Goal: Browse casually

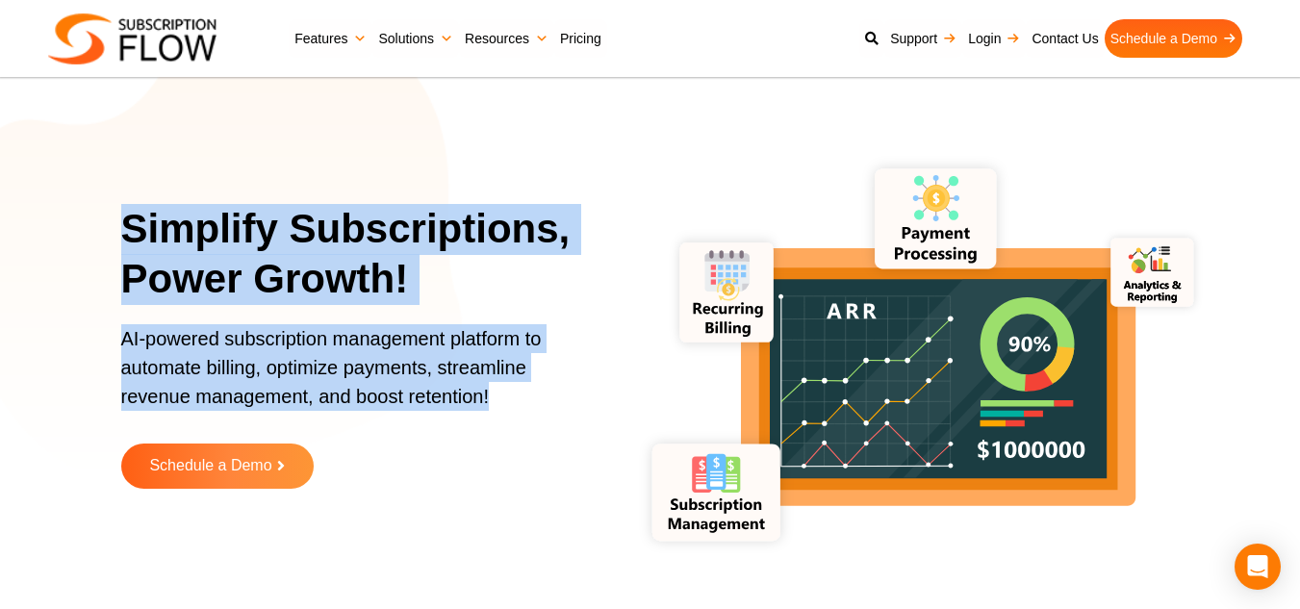
drag, startPoint x: 487, startPoint y: 396, endPoint x: 70, endPoint y: 191, distance: 464.5
click at [70, 191] on section "Simplify Subscriptions, Power Growth! AI-powered subscription management platfo…" at bounding box center [650, 361] width 1300 height 626
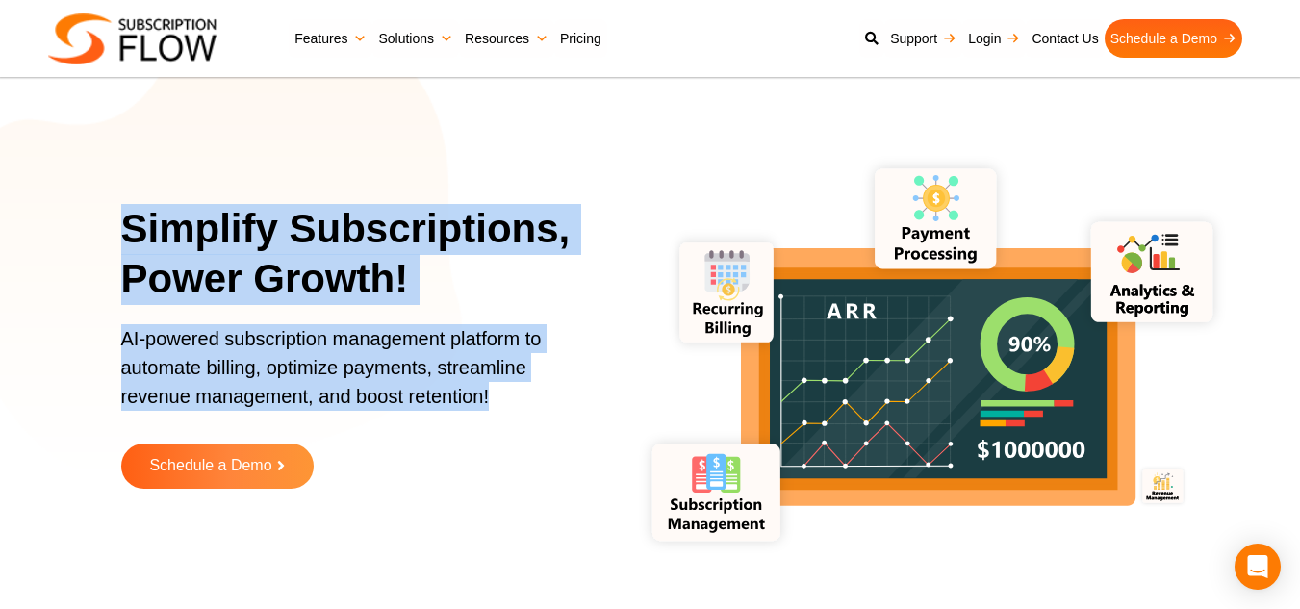
copy div "Simplify Subscriptions, Power Growth! AI-powered subscription management platfo…"
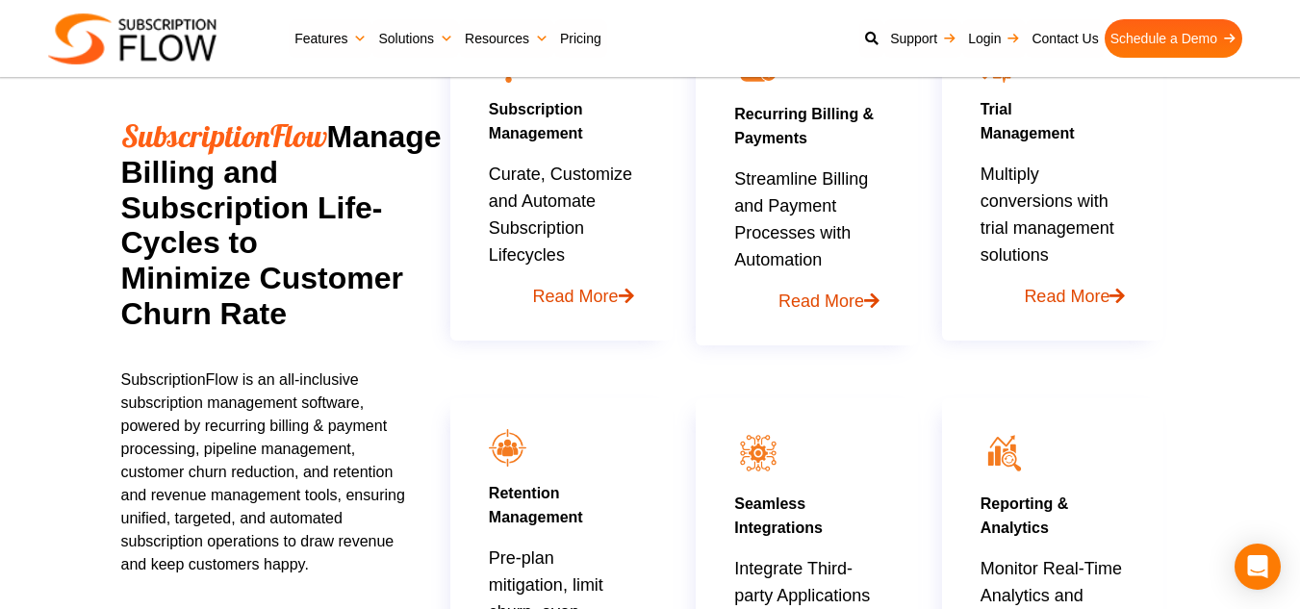
scroll to position [1035, 0]
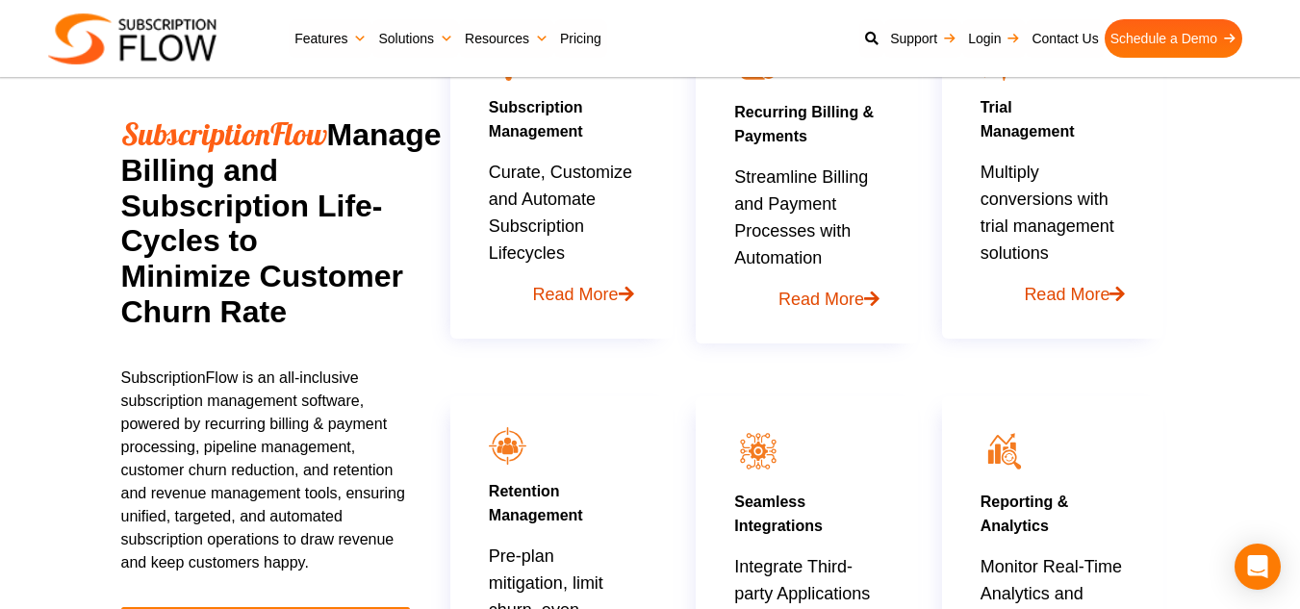
click at [329, 531] on p "SubscriptionFlow is an all-inclusive subscription management software, powered …" at bounding box center [268, 471] width 294 height 208
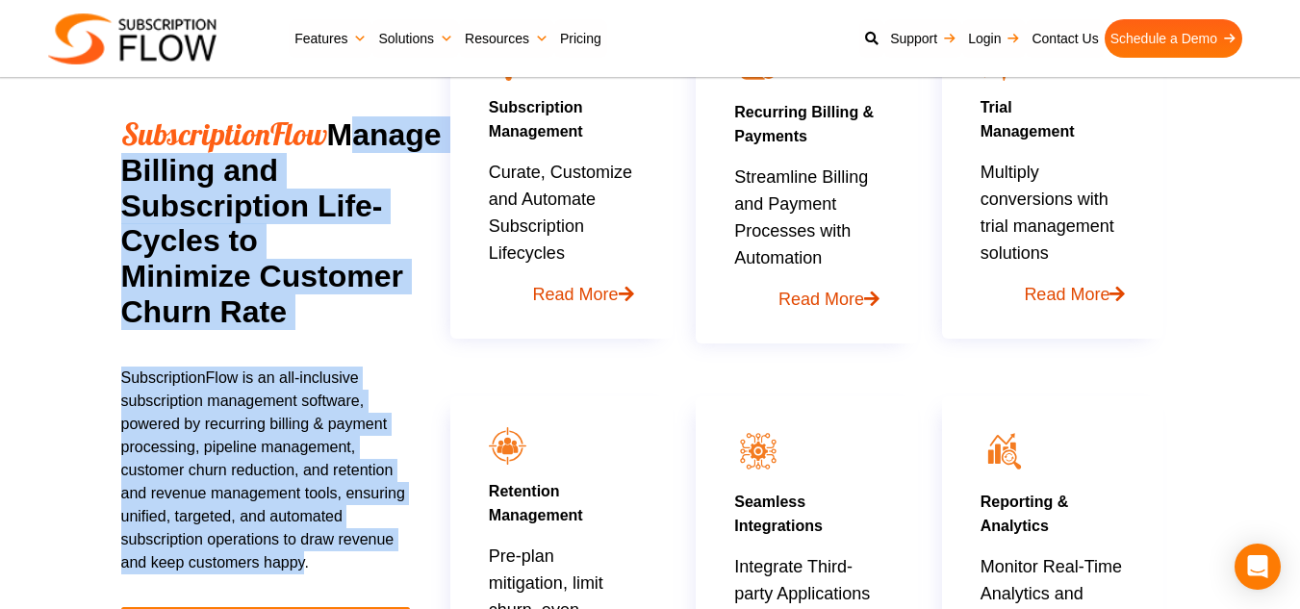
drag, startPoint x: 302, startPoint y: 559, endPoint x: 108, endPoint y: 163, distance: 441.7
click at [108, 163] on div "SubscriptionFlow Manage Billing and Subscription Life-Cycles to Minimize Custom…" at bounding box center [650, 359] width 1155 height 805
copy div "Manage Billing and Subscription Life-Cycles to Minimize Customer Churn Rate Sub…"
click at [39, 304] on section "SubscriptionFlow Manage Billing and Subscription Life-Cycles to Minimize Custom…" at bounding box center [650, 310] width 1300 height 901
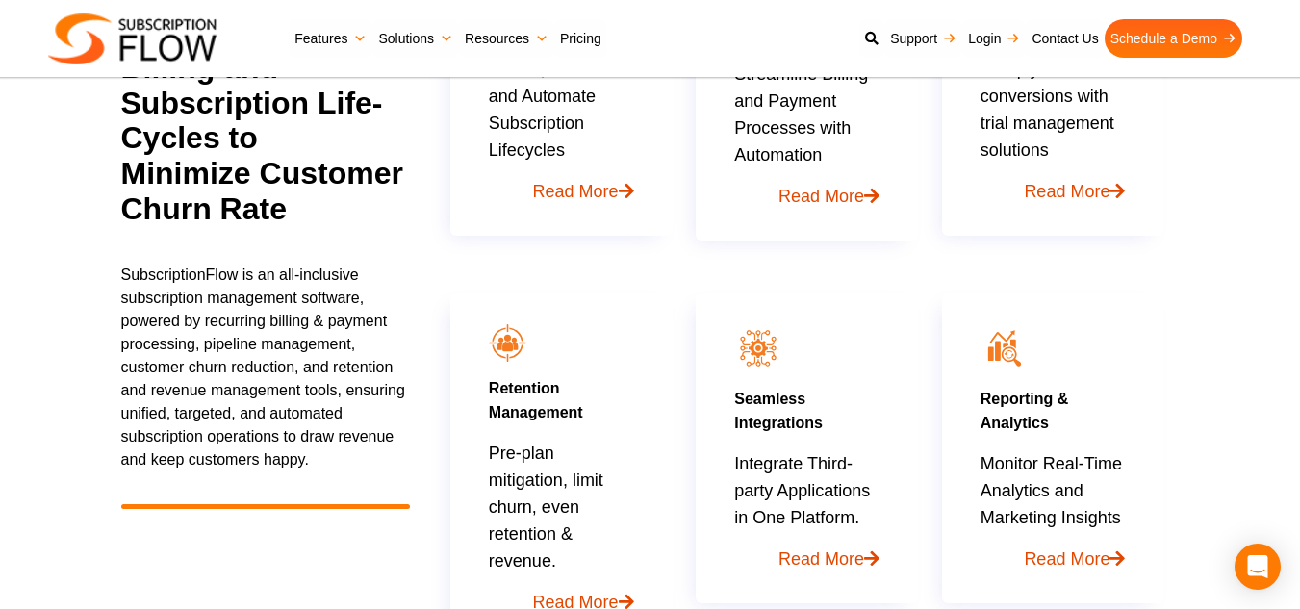
scroll to position [0, 0]
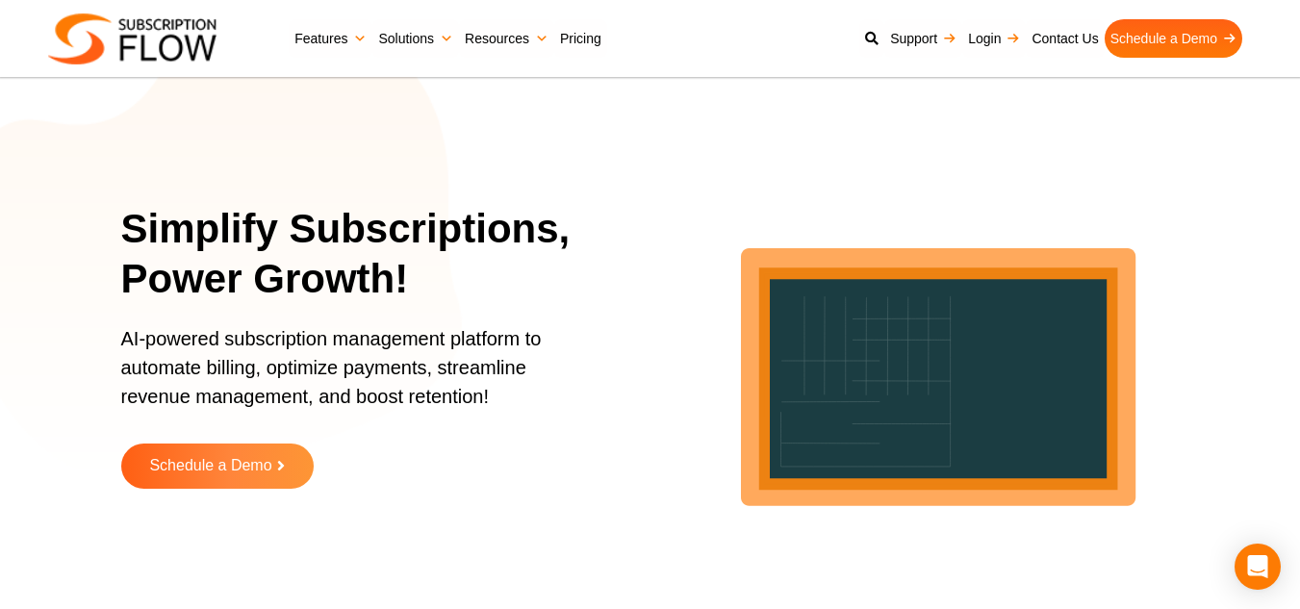
click at [579, 284] on h1 "Simplify Subscriptions, Power Growth!" at bounding box center [360, 254] width 479 height 101
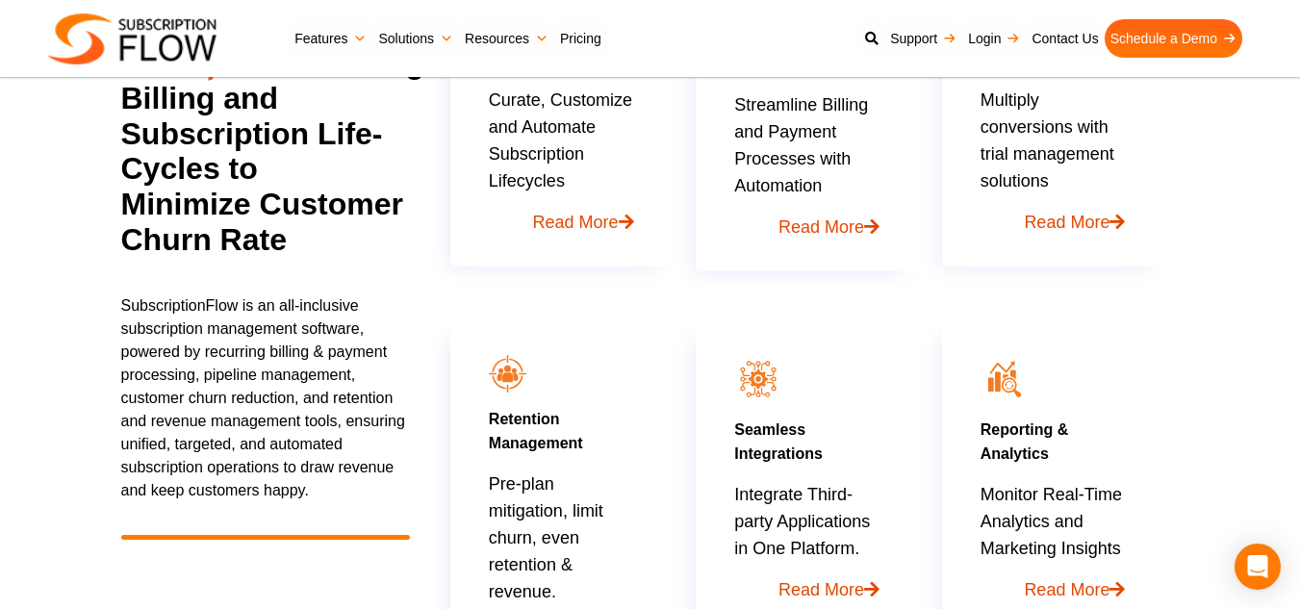
scroll to position [1108, 0]
